Goal: Task Accomplishment & Management: Complete application form

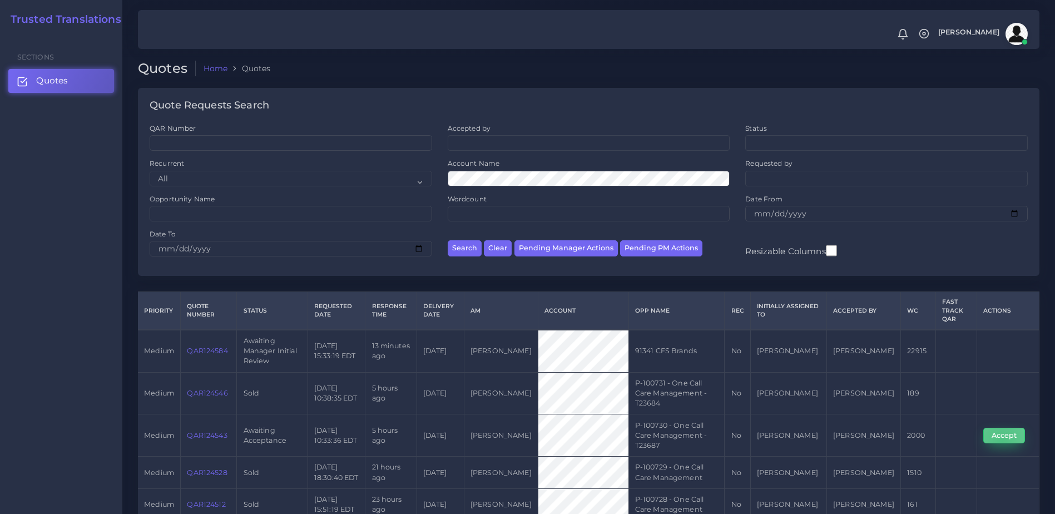
click at [1002, 428] on button "Accept" at bounding box center [1005, 436] width 42 height 16
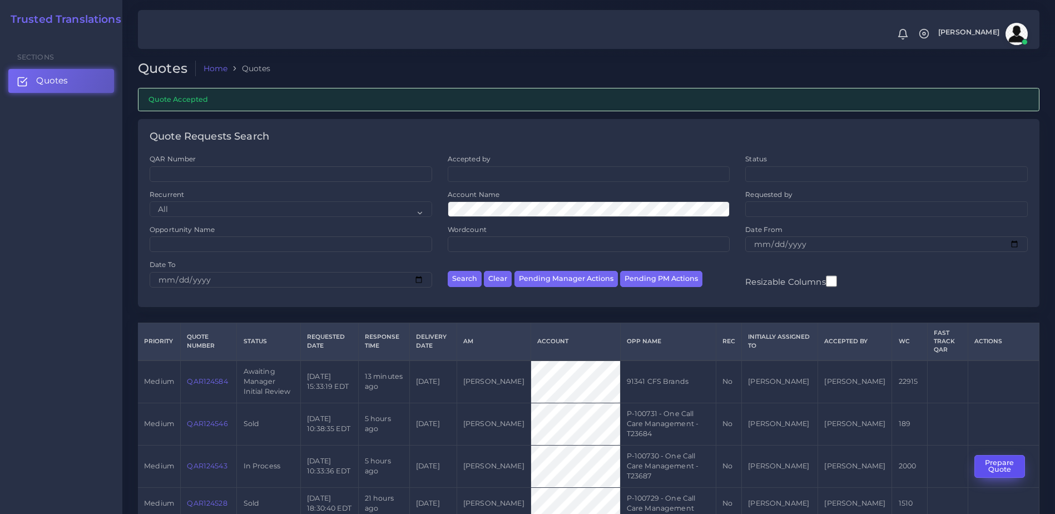
click at [984, 455] on button "Prepare Quote" at bounding box center [1000, 466] width 51 height 23
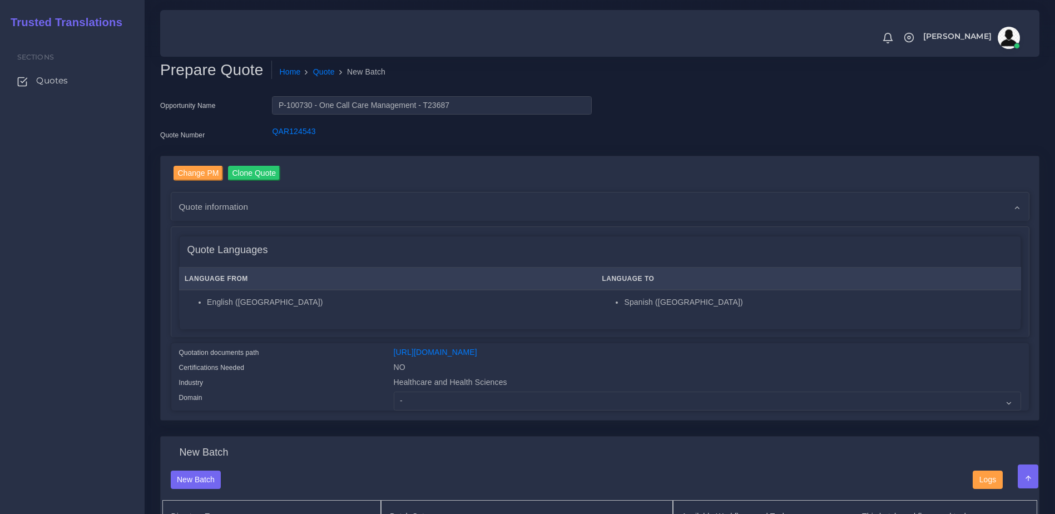
click at [509, 392] on div "Healthcare and Health Sciences" at bounding box center [708, 384] width 644 height 15
click at [502, 392] on div "Healthcare and Health Sciences" at bounding box center [708, 384] width 644 height 15
drag, startPoint x: 500, startPoint y: 404, endPoint x: 502, endPoint y: 411, distance: 7.0
click at [500, 406] on select "- Advertising and Media Agriculture, Forestry and Fishing Architecture, Buildin…" at bounding box center [708, 401] width 628 height 19
select select "Healthcare and Health Sciences"
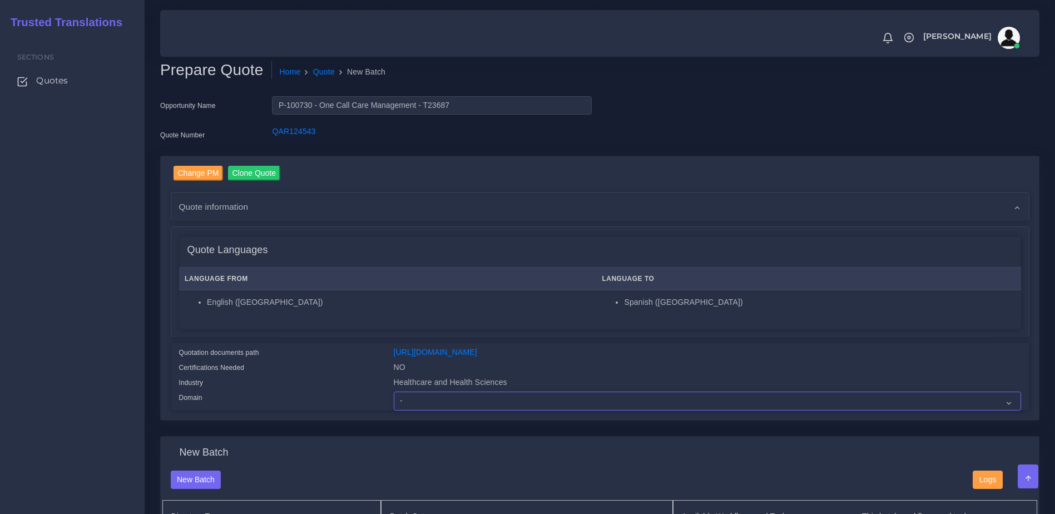
click at [394, 400] on select "- Advertising and Media Agriculture, Forestry and Fishing Architecture, Buildin…" at bounding box center [708, 401] width 628 height 19
click at [363, 362] on div "Quotation documents path" at bounding box center [278, 354] width 215 height 15
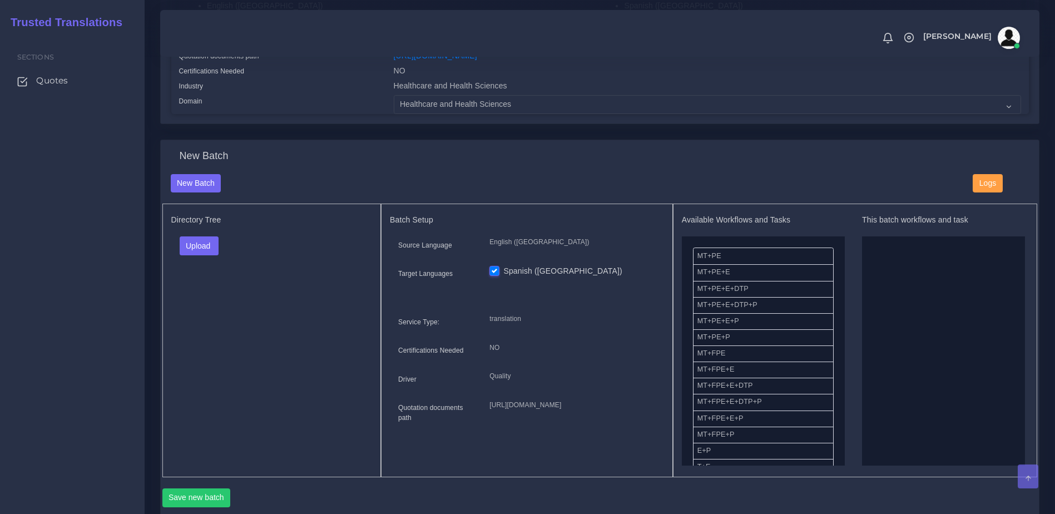
scroll to position [319, 0]
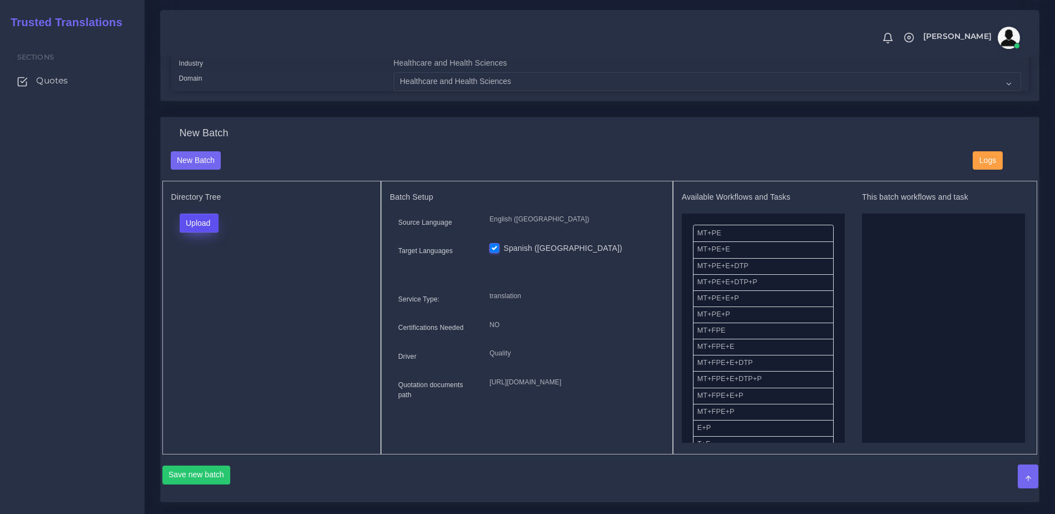
click at [191, 233] on button "Upload" at bounding box center [200, 223] width 40 height 19
click at [195, 270] on label "Files" at bounding box center [218, 266] width 77 height 14
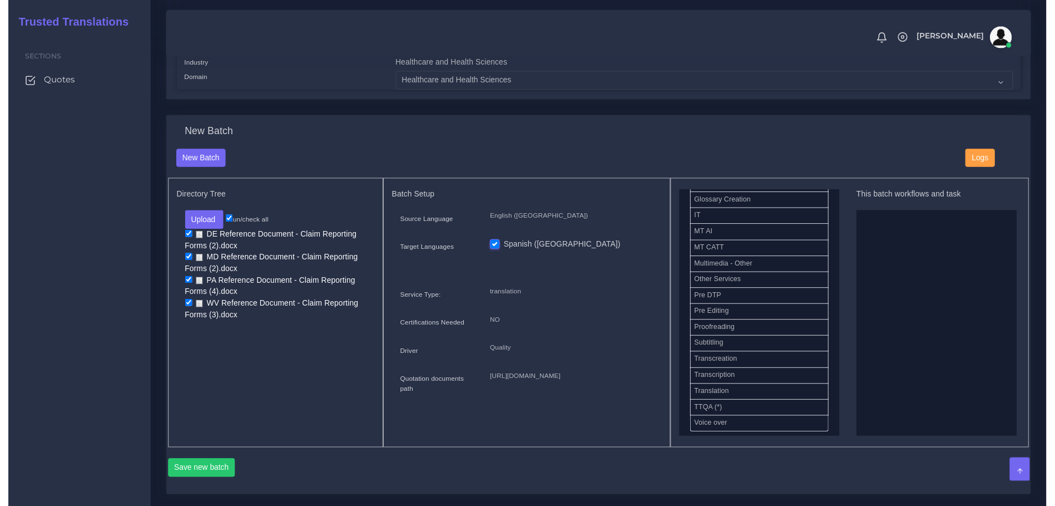
scroll to position [559, 0]
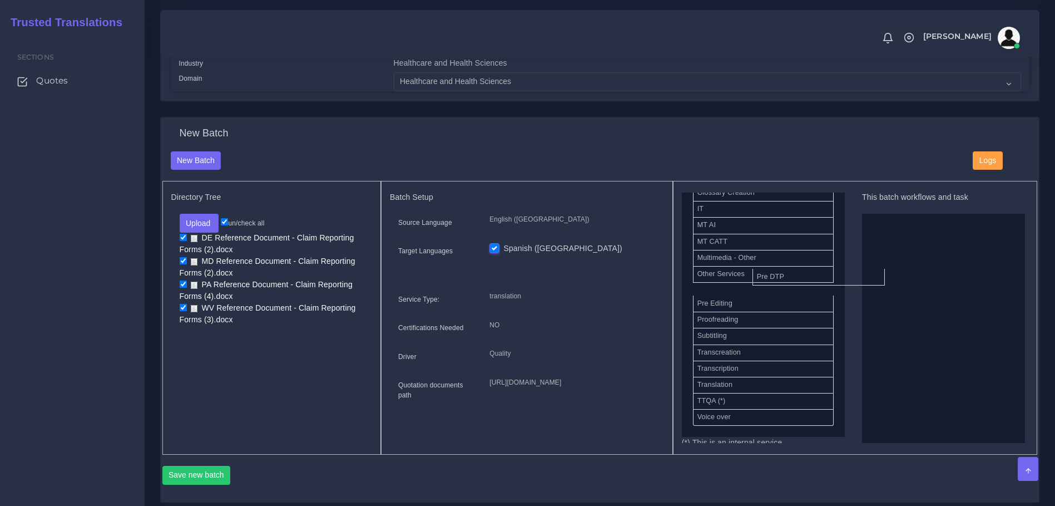
drag, startPoint x: 721, startPoint y: 283, endPoint x: 984, endPoint y: 298, distance: 263.1
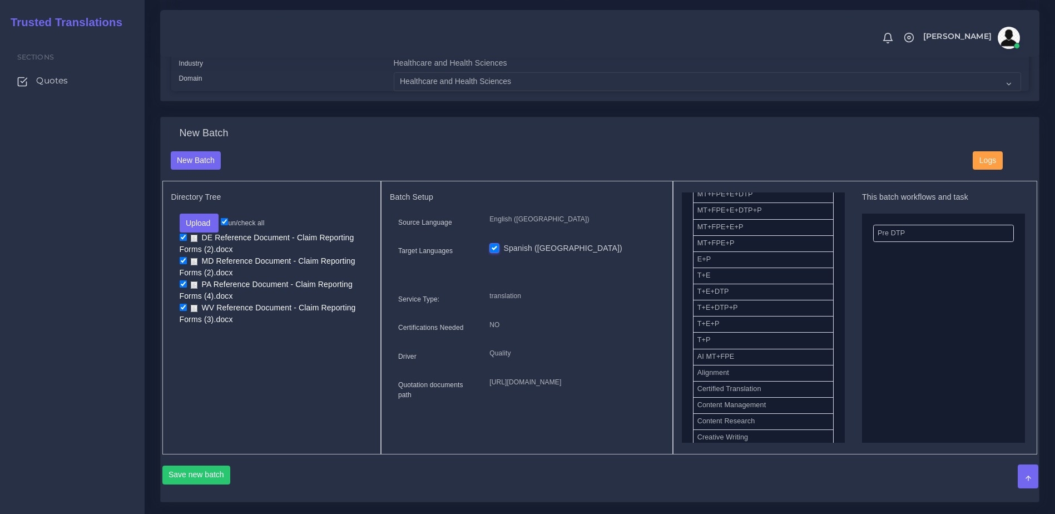
scroll to position [137, 0]
drag, startPoint x: 736, startPoint y: 350, endPoint x: 968, endPoint y: 304, distance: 237.1
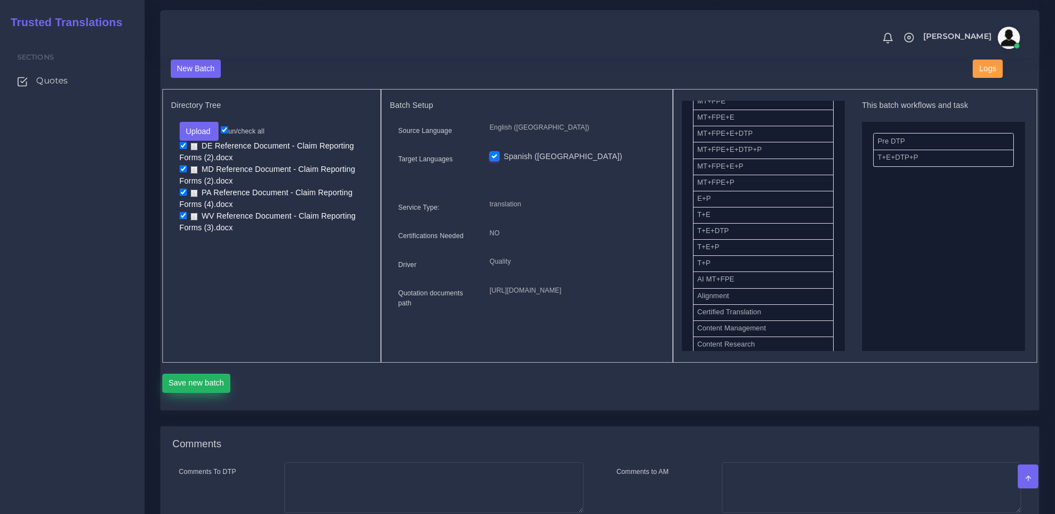
click at [210, 393] on button "Save new batch" at bounding box center [196, 383] width 68 height 19
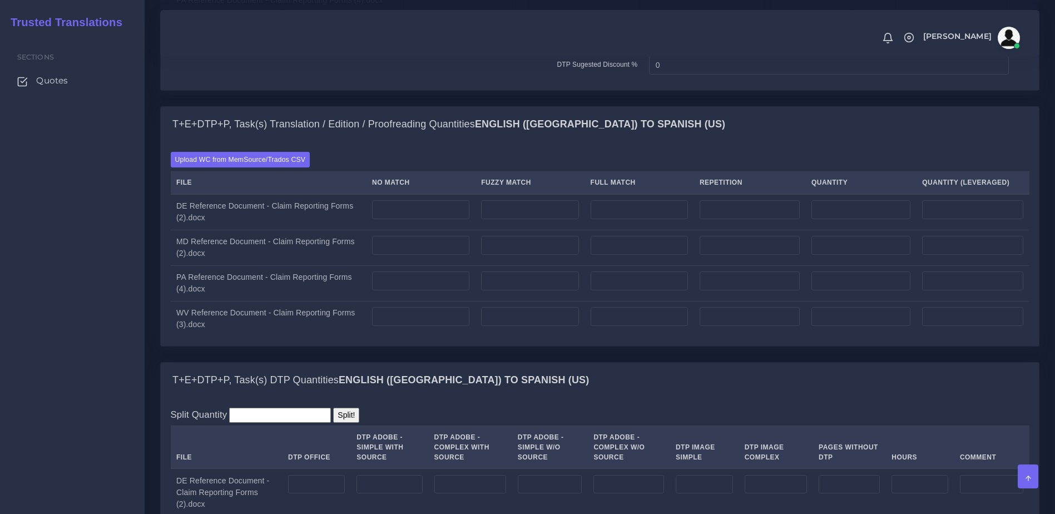
scroll to position [990, 0]
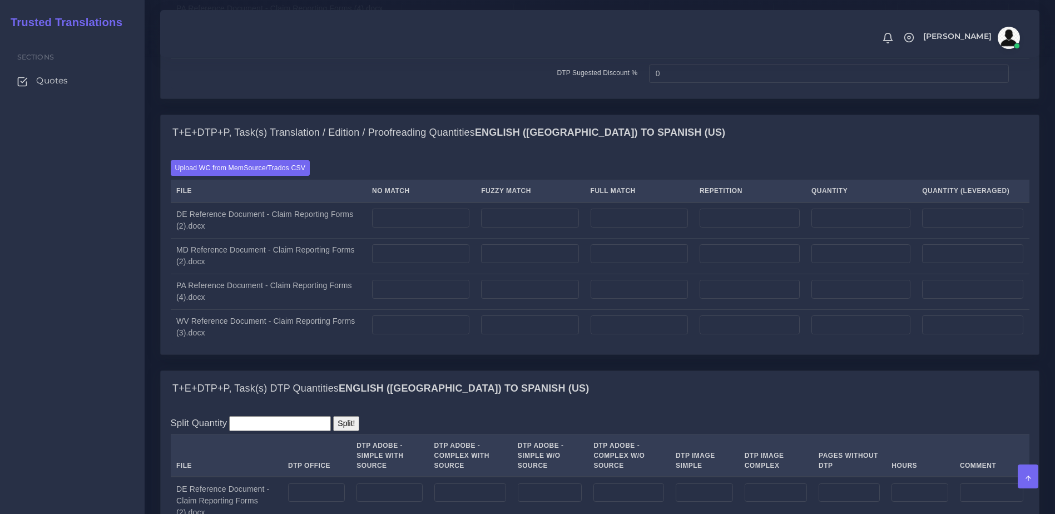
click at [265, 201] on div "Upload WC from MemSource/Trados CSV File No Match Fuzzy Match Full Match Repeti…" at bounding box center [600, 253] width 878 height 204
click at [265, 175] on label "Upload WC from MemSource/Trados CSV" at bounding box center [241, 167] width 140 height 15
click at [0, 0] on input "Upload WC from MemSource/Trados CSV" at bounding box center [0, 0] width 0 height 0
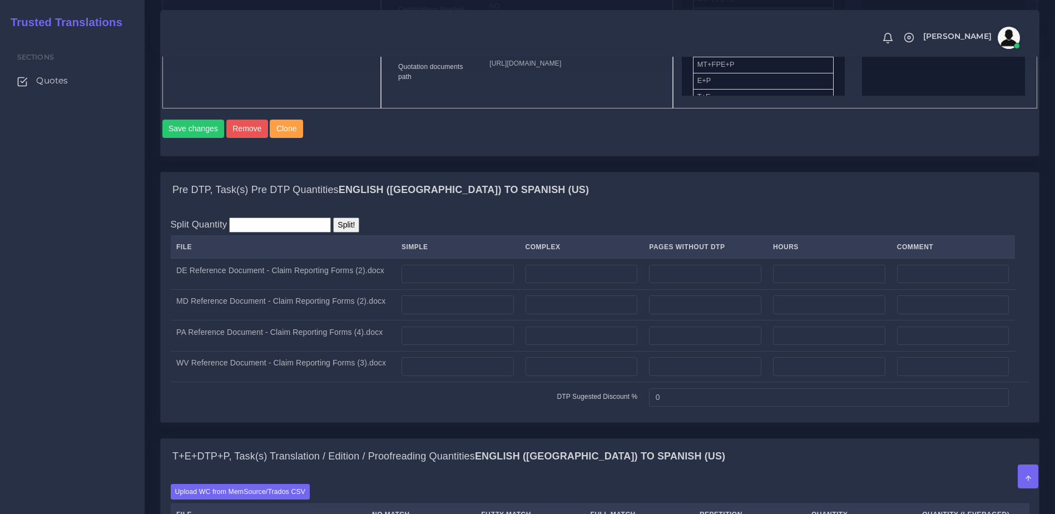
scroll to position [783, 0]
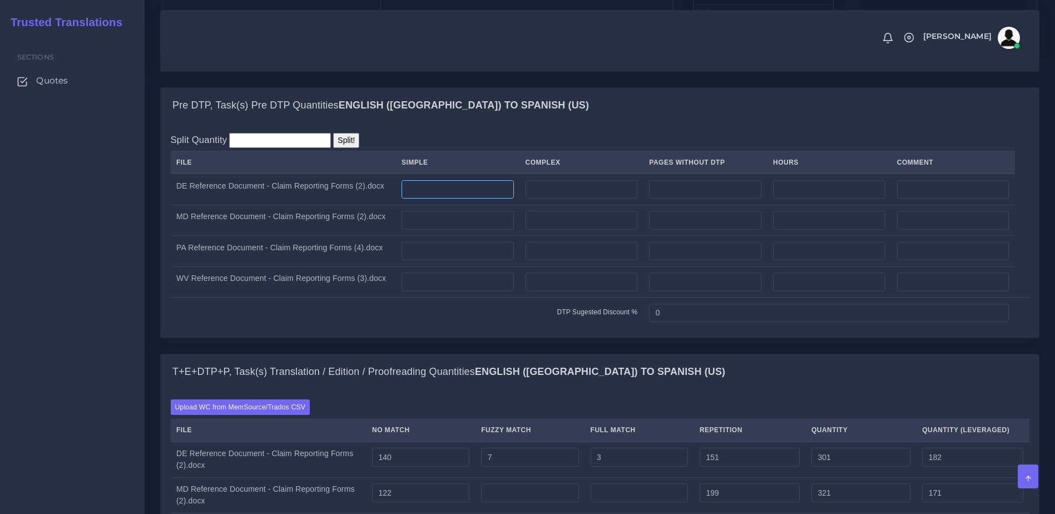
click at [439, 199] on input "number" at bounding box center [458, 189] width 112 height 19
type input "1"
click at [437, 236] on td at bounding box center [458, 220] width 124 height 31
click at [436, 230] on input "number" at bounding box center [458, 220] width 112 height 19
type input "1"
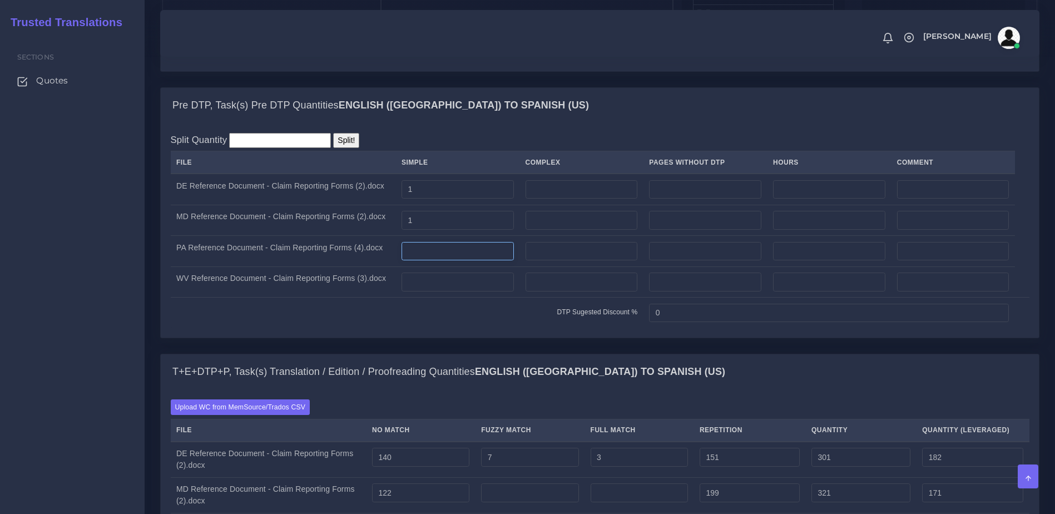
click at [433, 261] on input "number" at bounding box center [458, 251] width 112 height 19
type input "1"
click at [432, 292] on input "number" at bounding box center [458, 282] width 112 height 19
type input "1"
click at [441, 328] on td "DTP Sugested Discount %" at bounding box center [407, 313] width 473 height 31
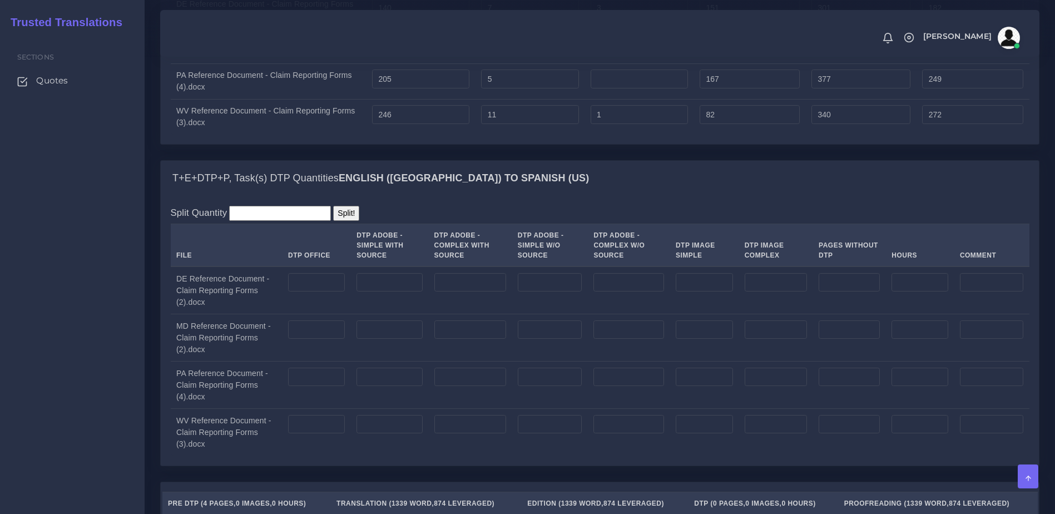
scroll to position [1383, 0]
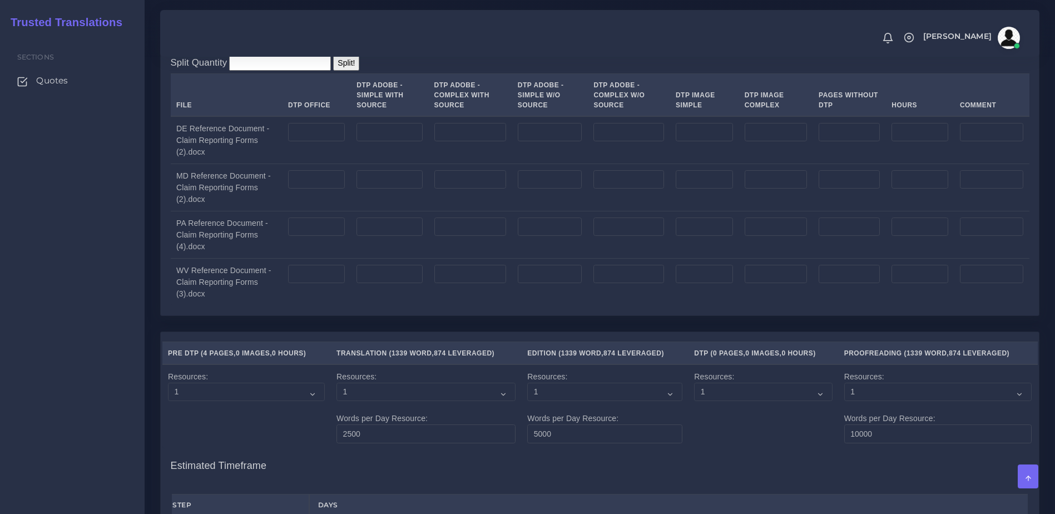
click at [310, 164] on td at bounding box center [317, 140] width 68 height 48
click at [315, 142] on input "number" at bounding box center [316, 132] width 57 height 19
type input "1"
click at [315, 189] on input "number" at bounding box center [316, 179] width 57 height 19
type input "1"
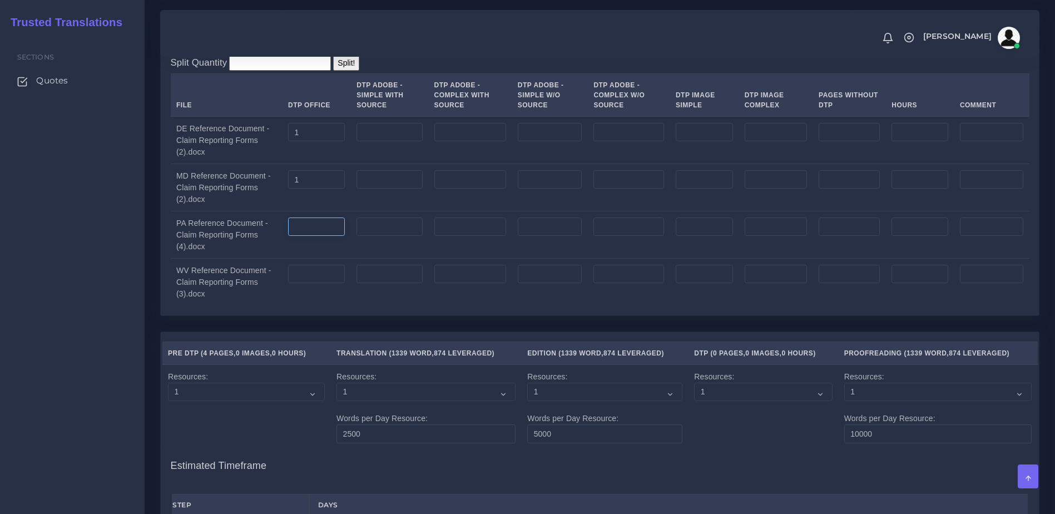
click at [318, 236] on input "number" at bounding box center [316, 227] width 57 height 19
click at [318, 284] on input "number" at bounding box center [316, 274] width 57 height 19
type input "1"
click at [317, 236] on input "number" at bounding box center [316, 227] width 57 height 19
type input "1"
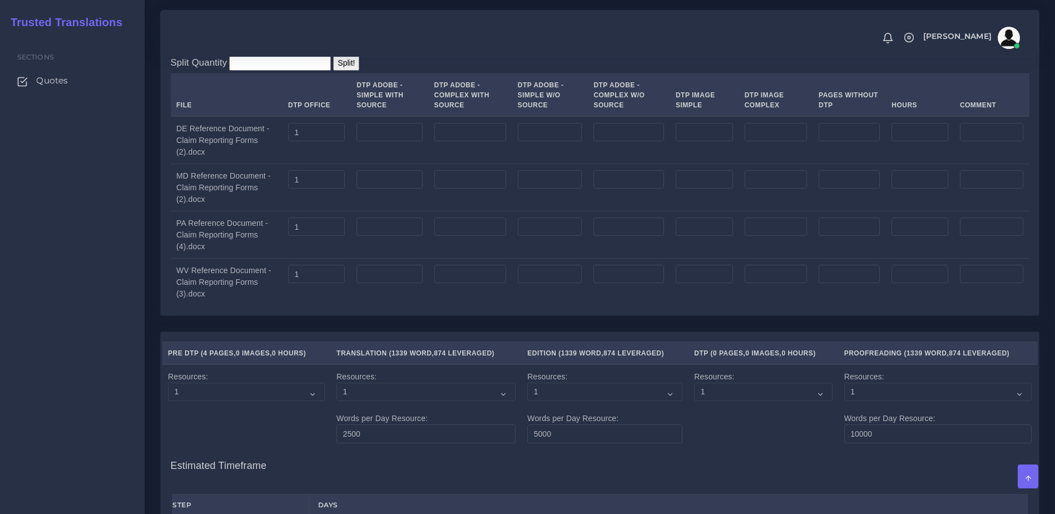
click at [357, 259] on td at bounding box center [389, 234] width 77 height 47
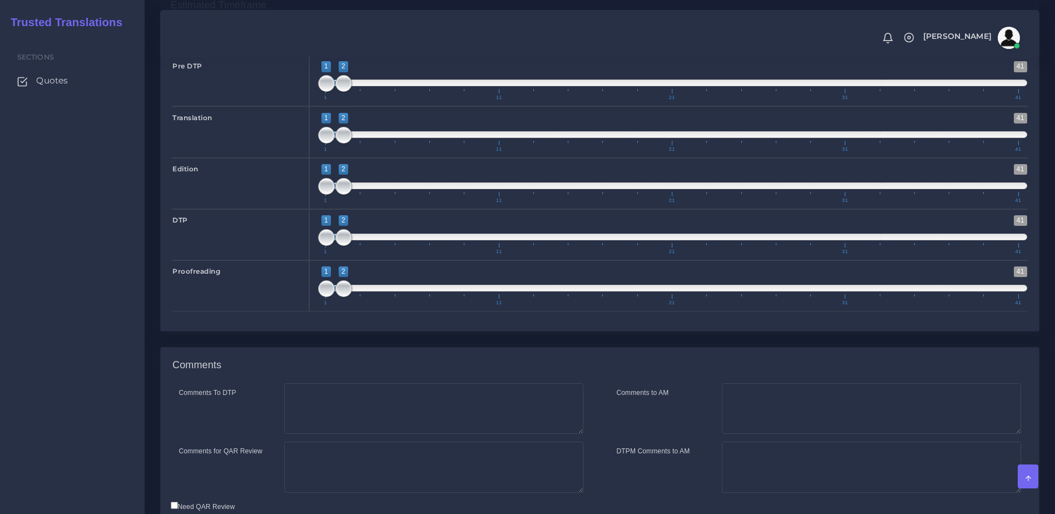
scroll to position [1967, 0]
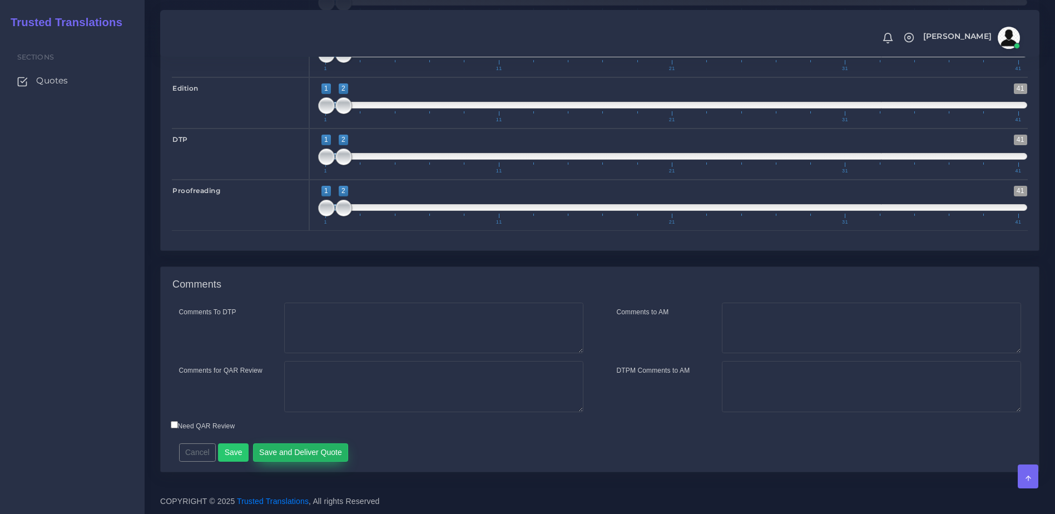
click at [315, 457] on button "Save and Deliver Quote" at bounding box center [301, 452] width 96 height 19
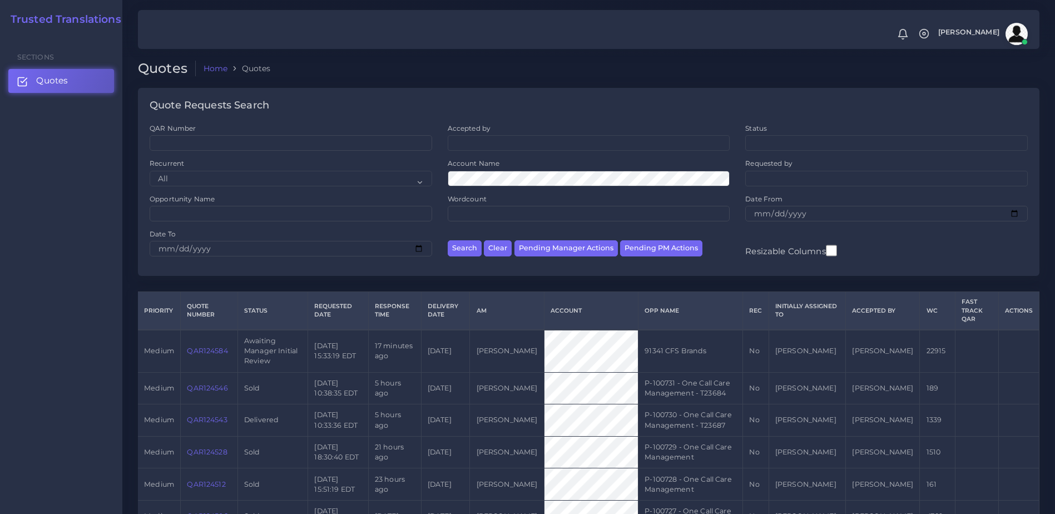
click at [211, 416] on link "QAR124543" at bounding box center [207, 420] width 40 height 8
click at [205, 416] on link "QAR124543" at bounding box center [207, 420] width 40 height 8
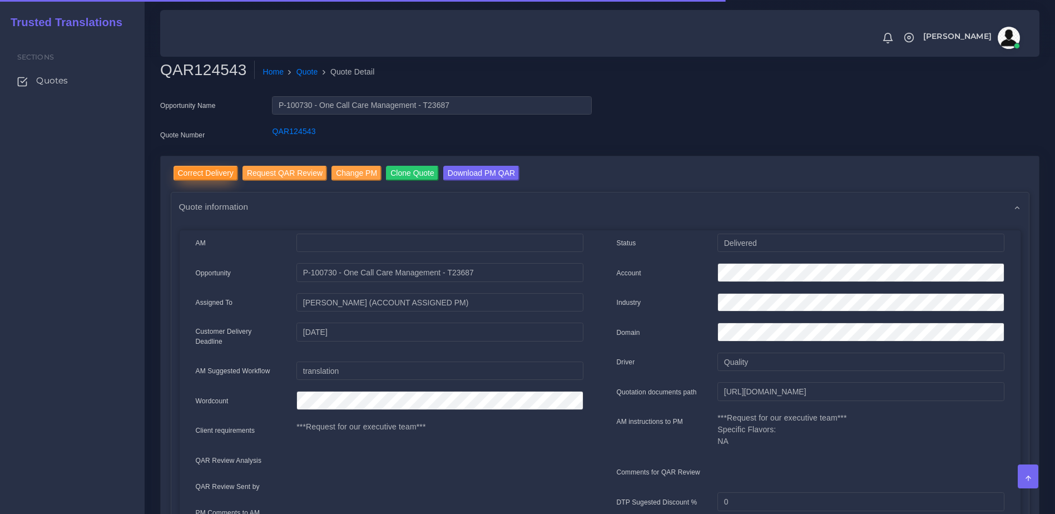
click at [201, 173] on input "Correct Delivery" at bounding box center [206, 173] width 65 height 15
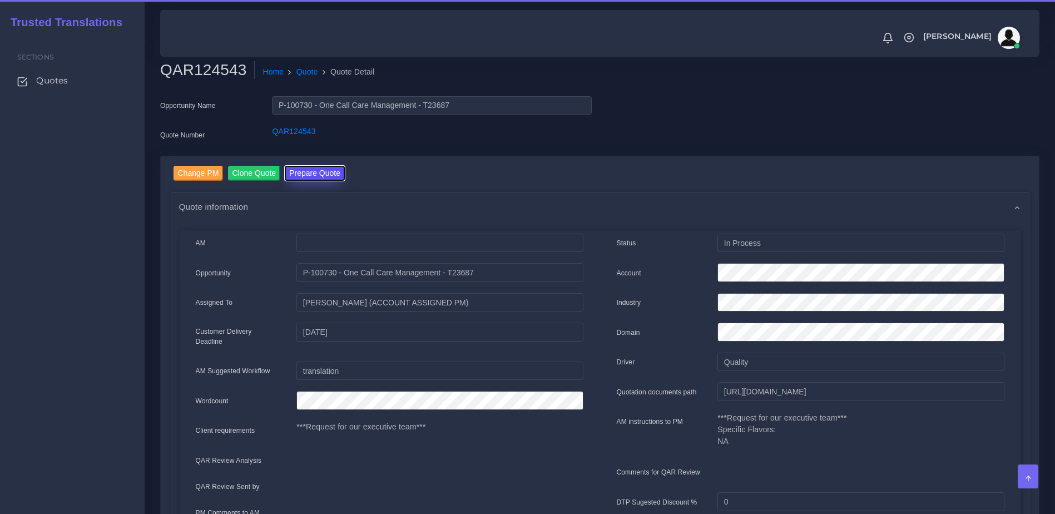
click at [310, 179] on button "Prepare Quote" at bounding box center [315, 173] width 60 height 15
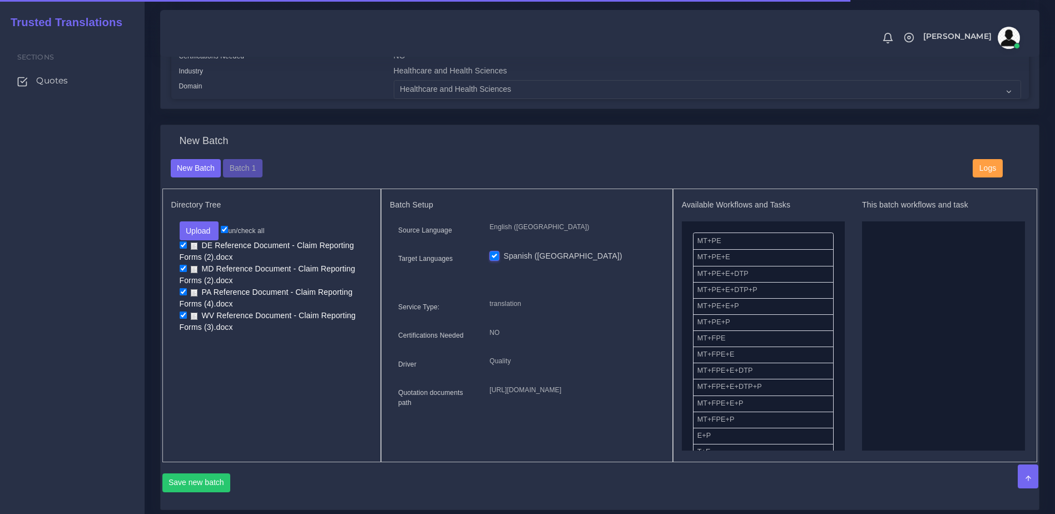
scroll to position [214, 0]
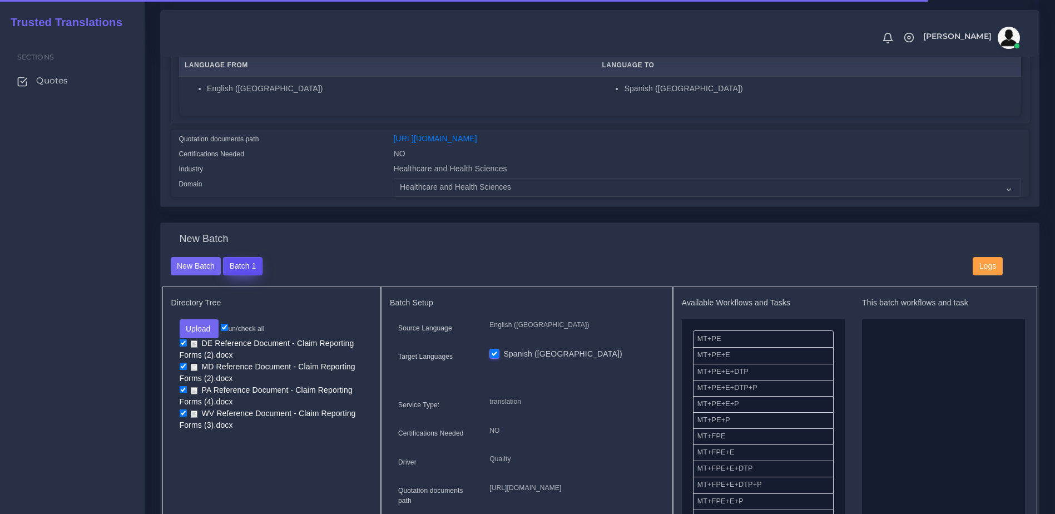
click at [245, 273] on button "Batch 1" at bounding box center [242, 266] width 39 height 19
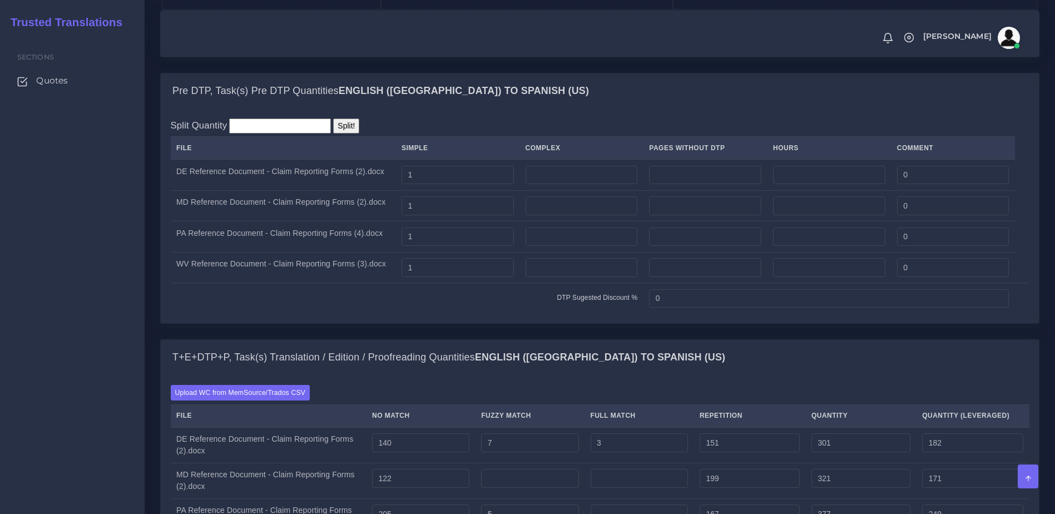
scroll to position [783, 0]
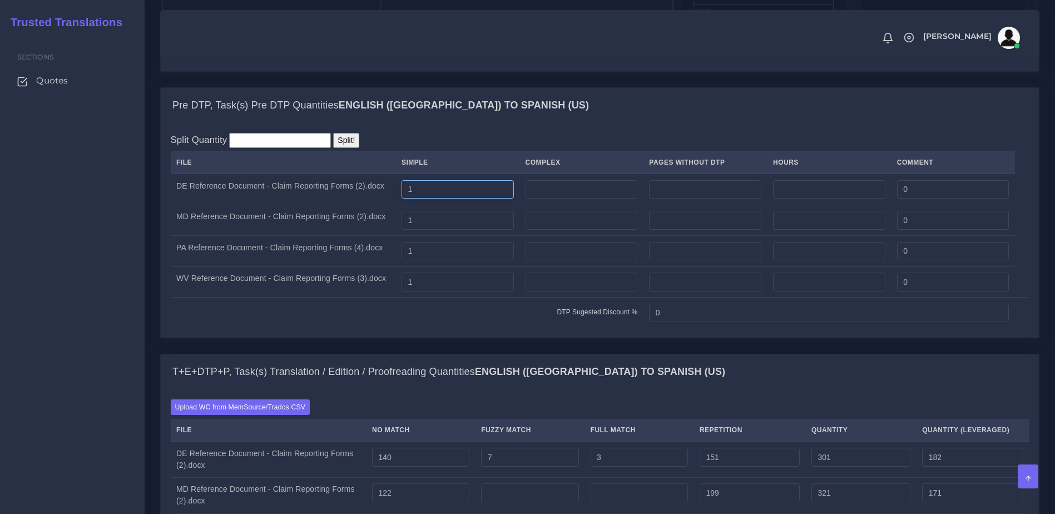
click at [442, 199] on input "1" at bounding box center [458, 189] width 112 height 19
click at [451, 230] on input "1" at bounding box center [458, 220] width 112 height 19
click at [442, 261] on input "1" at bounding box center [458, 251] width 112 height 19
click at [437, 292] on input "1" at bounding box center [458, 282] width 112 height 19
click at [546, 199] on input "number" at bounding box center [582, 189] width 112 height 19
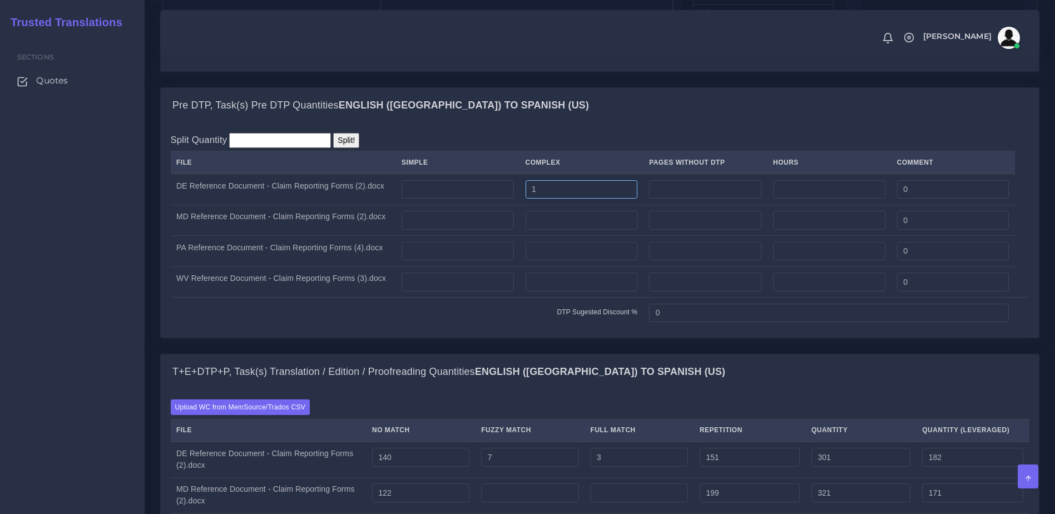
type input "1"
click at [548, 230] on input "number" at bounding box center [582, 220] width 112 height 19
type input "1"
click at [547, 261] on input "number" at bounding box center [582, 251] width 112 height 19
type input "1"
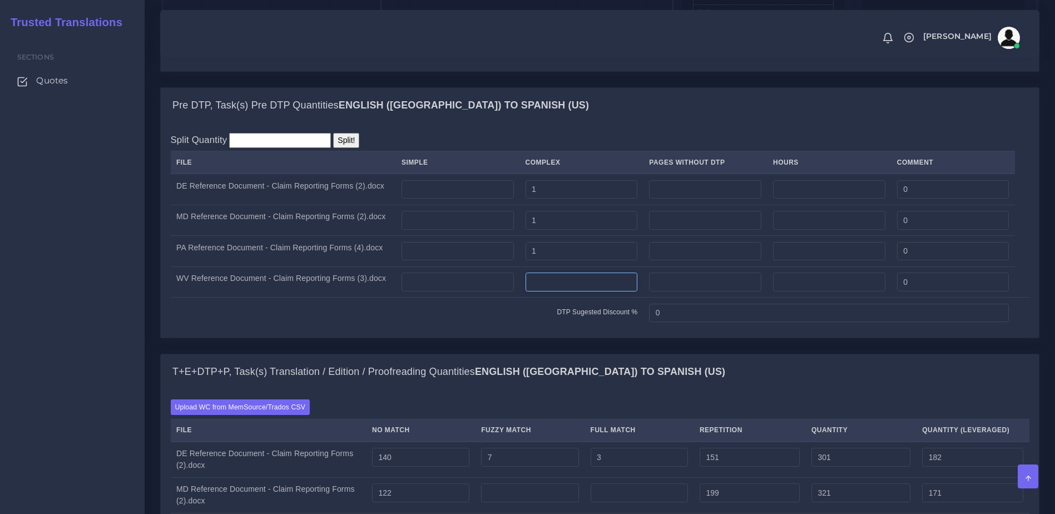
click at [546, 292] on input "number" at bounding box center [582, 282] width 112 height 19
type input "1"
click at [545, 328] on td "DTP Sugested Discount %" at bounding box center [407, 313] width 473 height 31
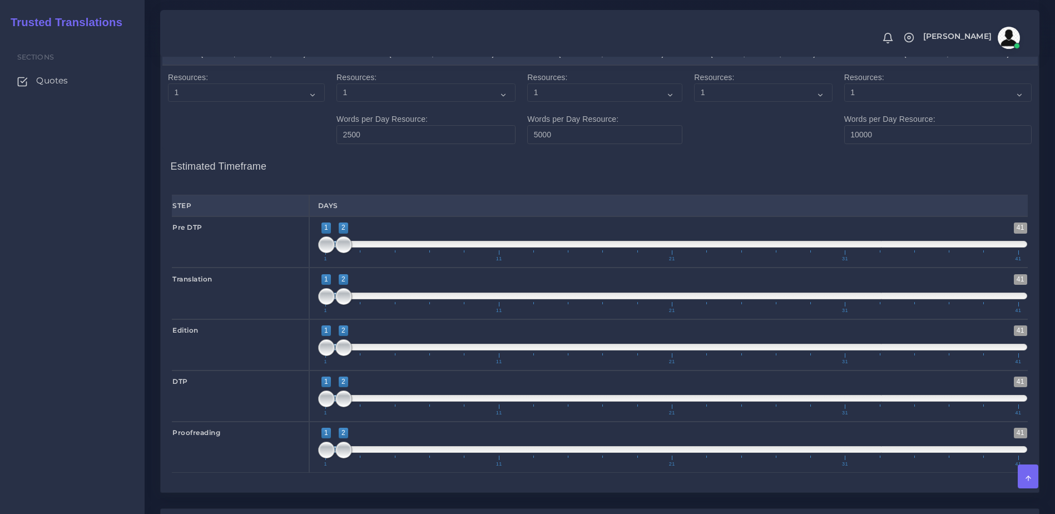
scroll to position [1967, 0]
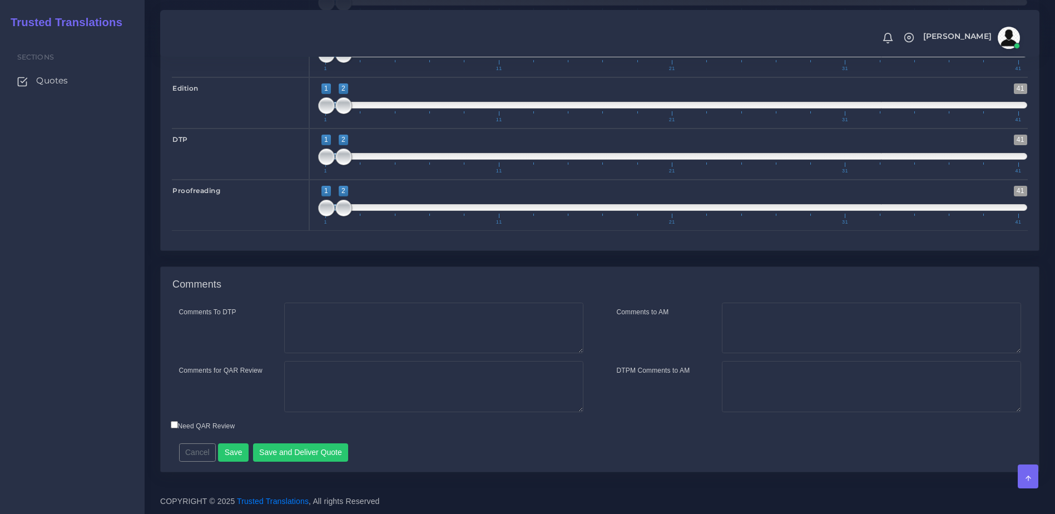
click at [304, 434] on div "Need QAR Review" at bounding box center [490, 427] width 657 height 15
click at [300, 449] on button "Save and Deliver Quote" at bounding box center [301, 452] width 96 height 19
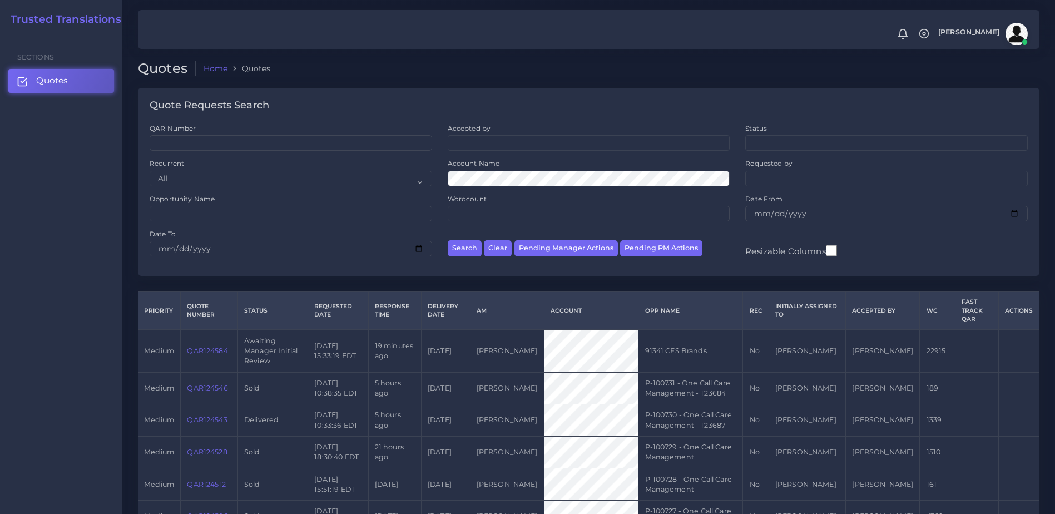
click at [216, 405] on td "QAR124543" at bounding box center [209, 420] width 57 height 32
click at [223, 416] on link "QAR124543" at bounding box center [207, 420] width 40 height 8
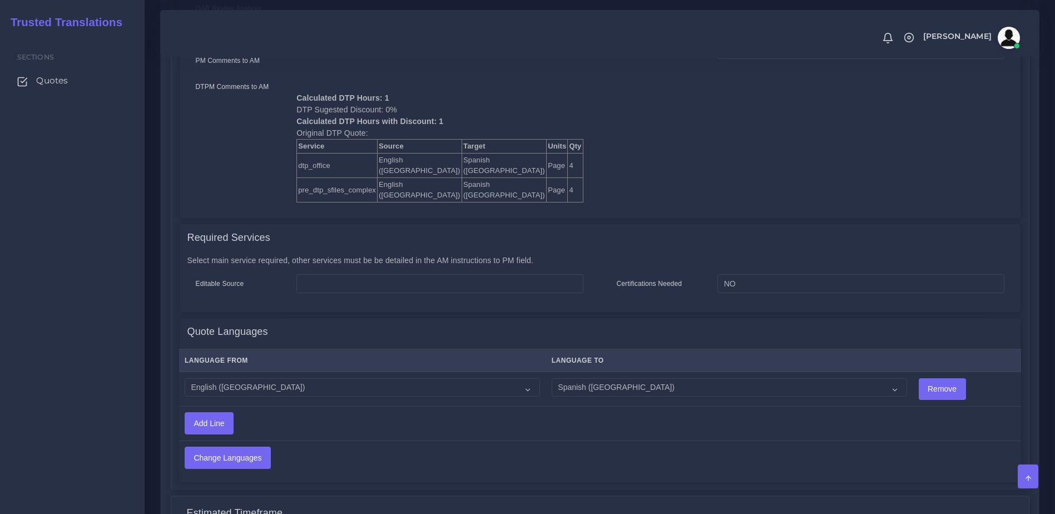
scroll to position [445, 0]
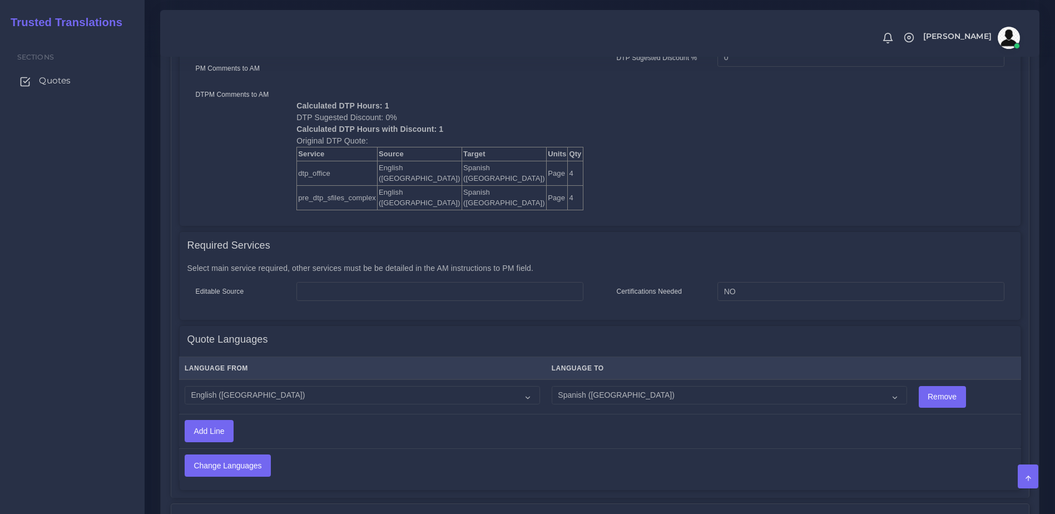
click at [43, 83] on span "Quotes" at bounding box center [55, 81] width 32 height 12
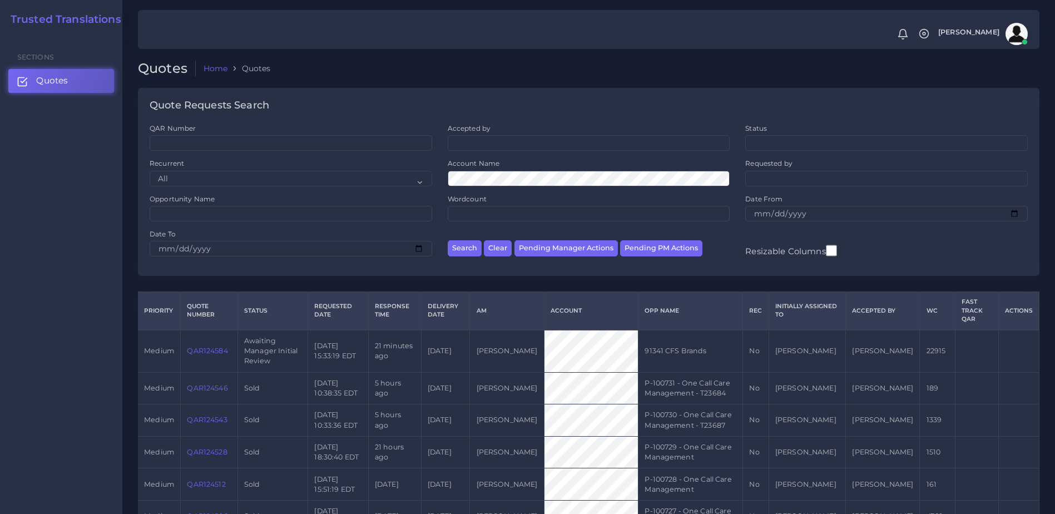
click at [265, 345] on td "Awaiting Manager Initial Review" at bounding box center [273, 351] width 70 height 42
click at [215, 347] on link "QAR124584" at bounding box center [207, 351] width 41 height 8
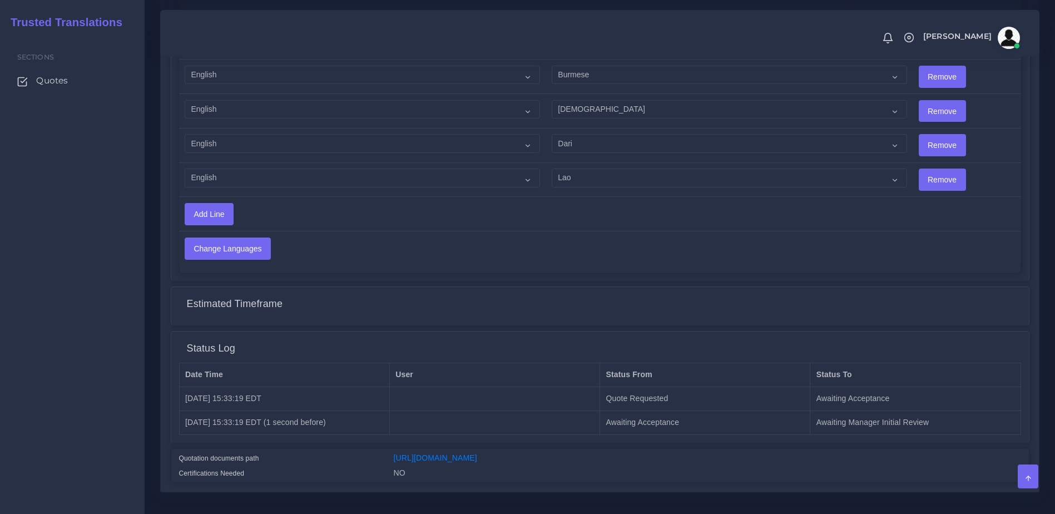
scroll to position [712, 0]
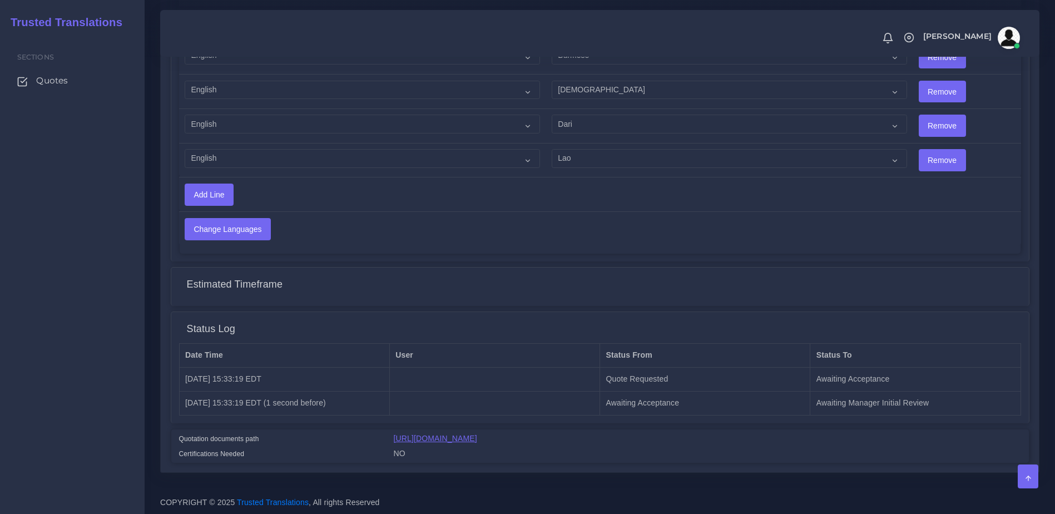
click at [477, 443] on link "[URL][DOMAIN_NAME]" at bounding box center [435, 438] width 83 height 9
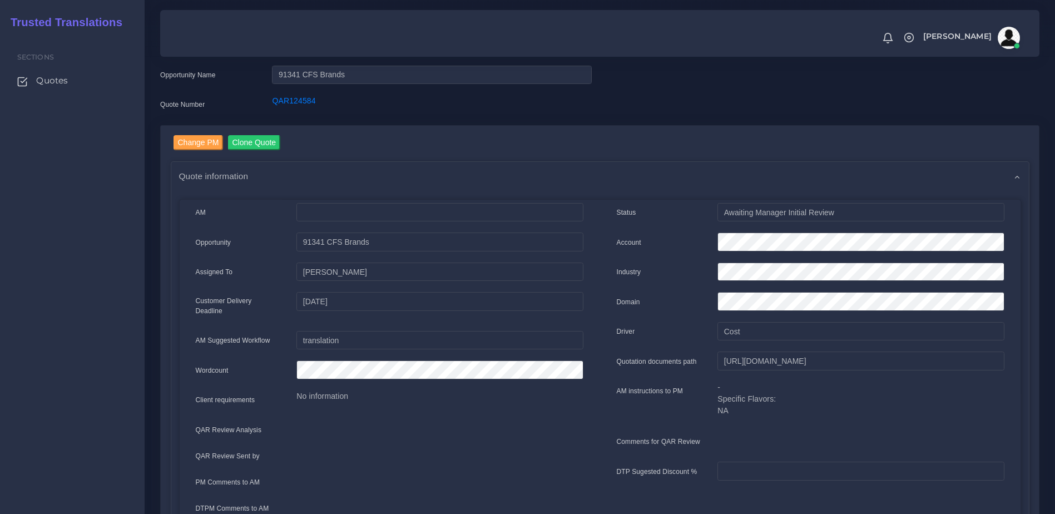
scroll to position [0, 0]
